Goal: Task Accomplishment & Management: Manage account settings

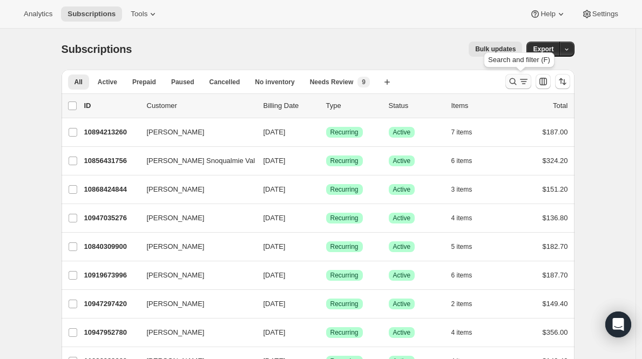
click at [517, 77] on icon "Search and filter results" at bounding box center [512, 81] width 11 height 11
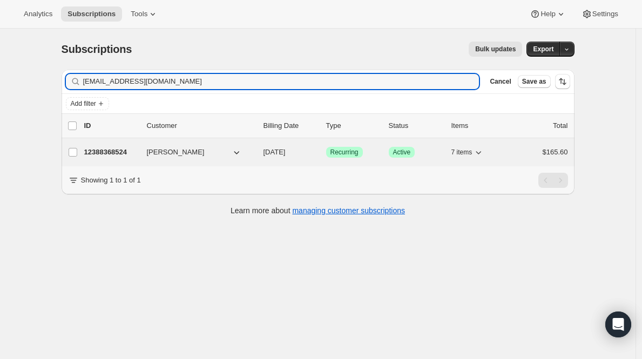
type input "[EMAIL_ADDRESS][DOMAIN_NAME]"
click at [92, 157] on p "12388368524" at bounding box center [111, 152] width 54 height 11
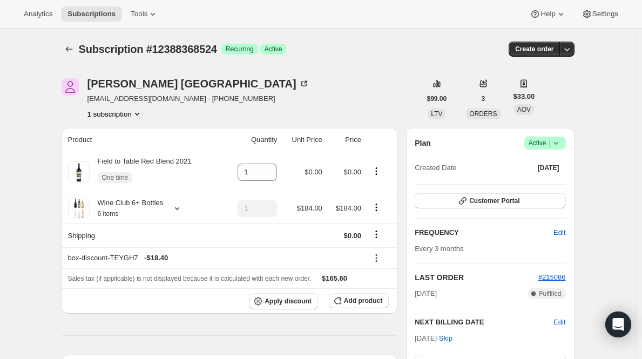
click at [550, 146] on span "Active |" at bounding box center [544, 143] width 33 height 11
click at [527, 188] on button "Cancel subscription" at bounding box center [544, 182] width 67 height 17
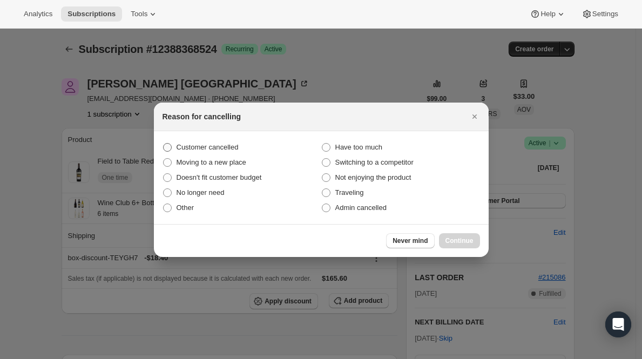
click at [199, 146] on span "Customer cancelled" at bounding box center [207, 147] width 62 height 8
click at [164, 144] on input "Customer cancelled" at bounding box center [163, 143] width 1 height 1
radio input "true"
click at [461, 234] on button "Continue" at bounding box center [459, 240] width 41 height 15
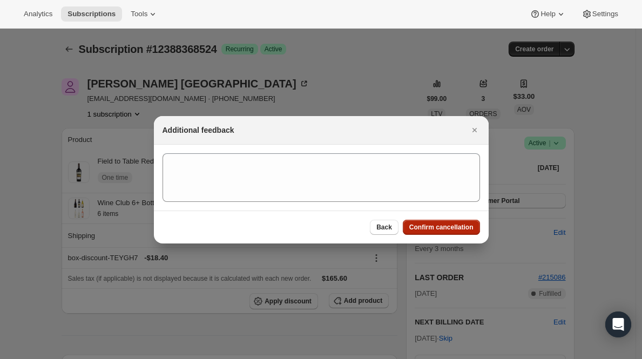
click at [461, 229] on span "Confirm cancellation" at bounding box center [441, 227] width 64 height 9
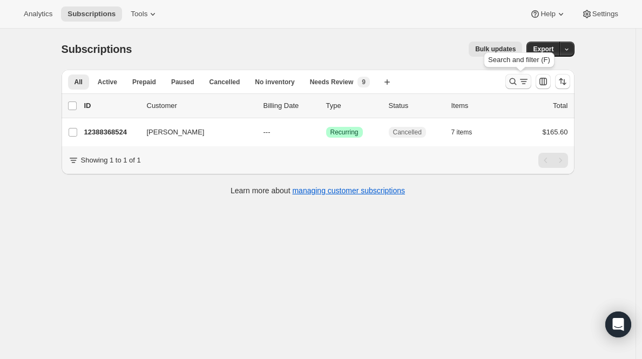
click at [509, 81] on button "Search and filter results" at bounding box center [518, 81] width 26 height 15
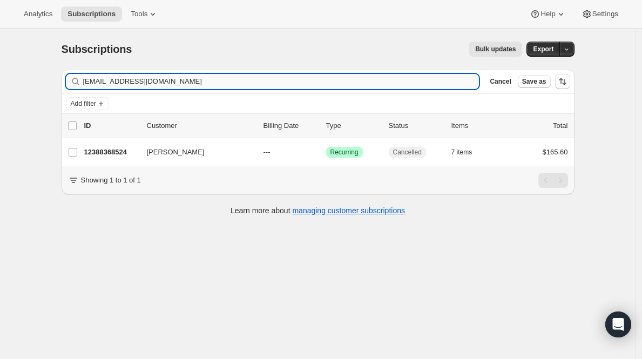
click at [385, 86] on input "[EMAIL_ADDRESS][DOMAIN_NAME]" at bounding box center [281, 81] width 396 height 15
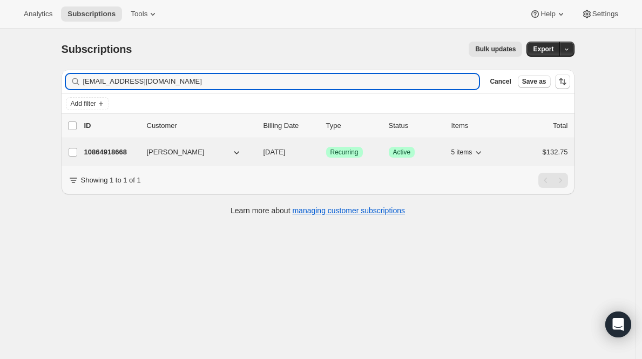
type input "[EMAIL_ADDRESS][DOMAIN_NAME]"
click at [115, 155] on p "10864918668" at bounding box center [111, 152] width 54 height 11
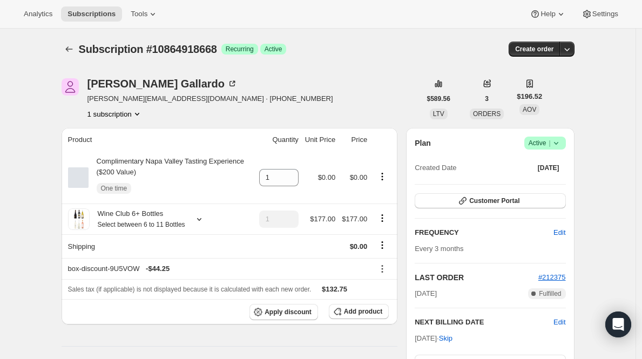
click at [536, 139] on span "Active |" at bounding box center [544, 143] width 33 height 11
click at [533, 183] on span "Cancel subscription" at bounding box center [544, 183] width 61 height 8
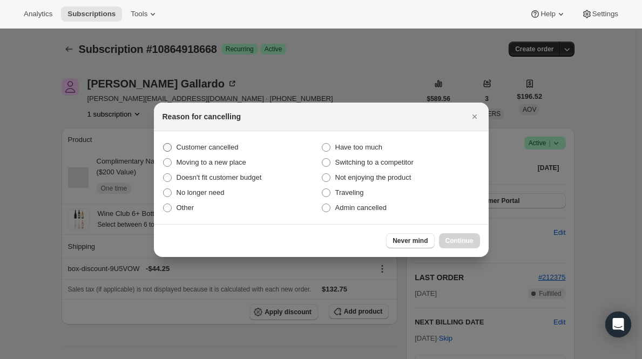
click at [239, 147] on span "Customer cancelled" at bounding box center [207, 147] width 62 height 8
click at [164, 144] on input "Customer cancelled" at bounding box center [163, 143] width 1 height 1
radio input "true"
click at [462, 242] on span "Continue" at bounding box center [459, 240] width 28 height 9
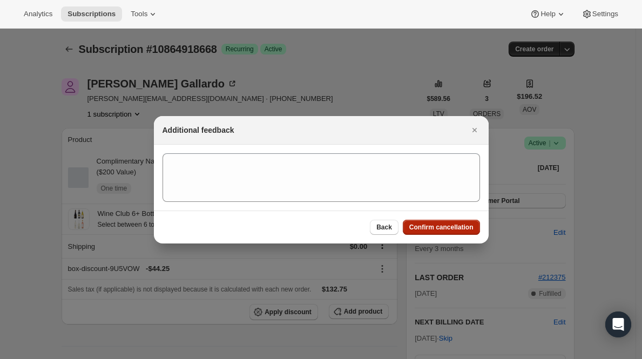
click at [465, 230] on span "Confirm cancellation" at bounding box center [441, 227] width 64 height 9
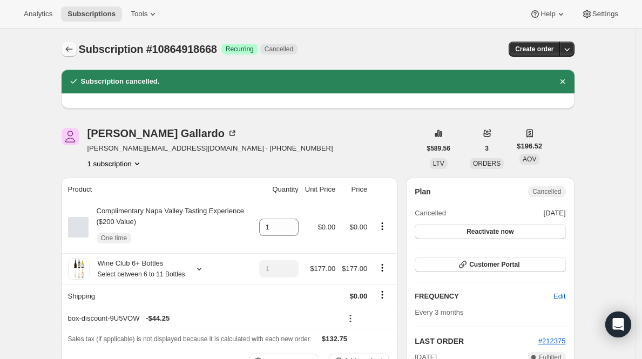
click at [73, 45] on icon "Subscriptions" at bounding box center [69, 49] width 11 height 11
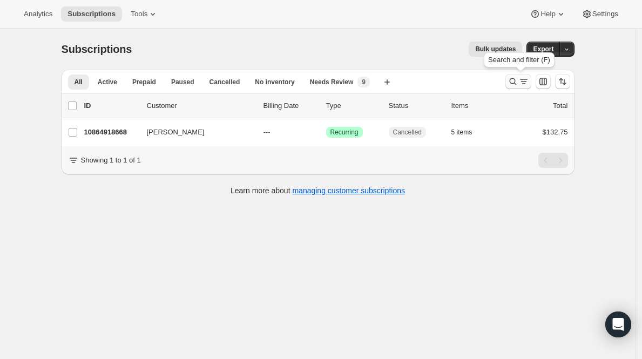
click at [529, 84] on icon "Search and filter results" at bounding box center [523, 81] width 11 height 11
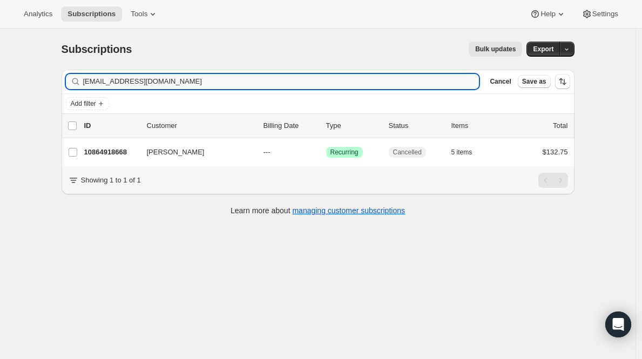
click at [307, 84] on input "[EMAIL_ADDRESS][DOMAIN_NAME]" at bounding box center [281, 81] width 396 height 15
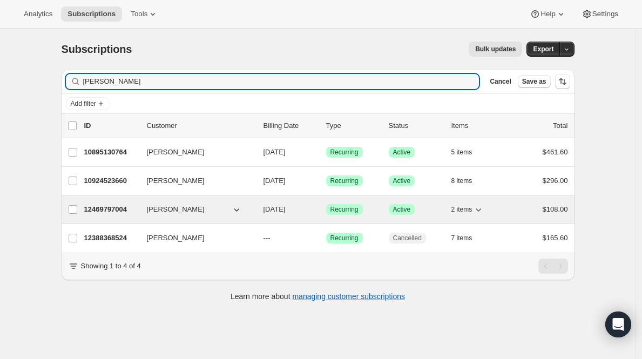
type input "[PERSON_NAME]"
click at [118, 208] on p "12469797004" at bounding box center [111, 209] width 54 height 11
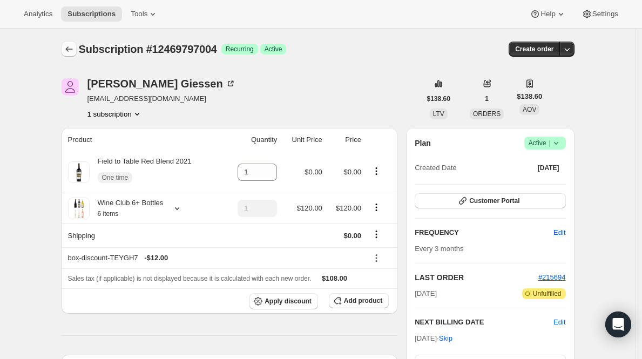
click at [71, 54] on icon "Subscriptions" at bounding box center [69, 49] width 11 height 11
